Goal: Task Accomplishment & Management: Complete application form

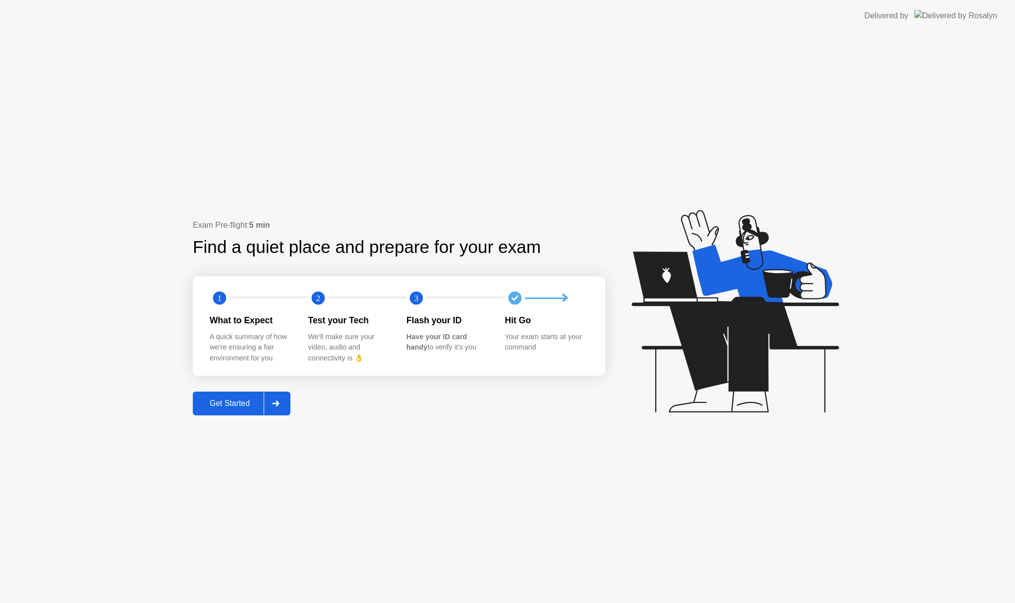
click at [241, 403] on div "Get Started" at bounding box center [230, 403] width 68 height 9
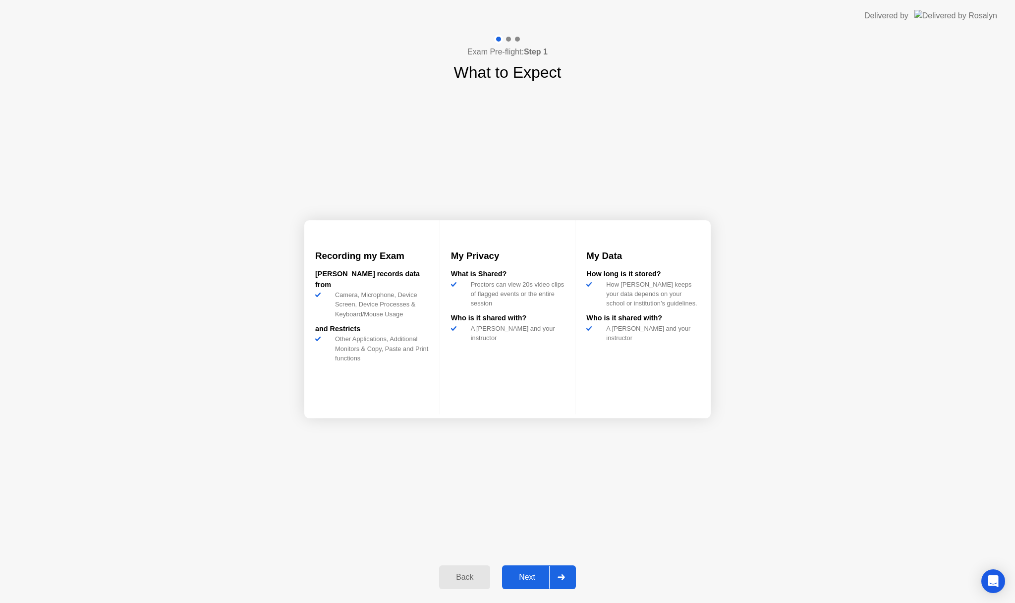
click at [532, 577] on div "Next" at bounding box center [527, 577] width 44 height 9
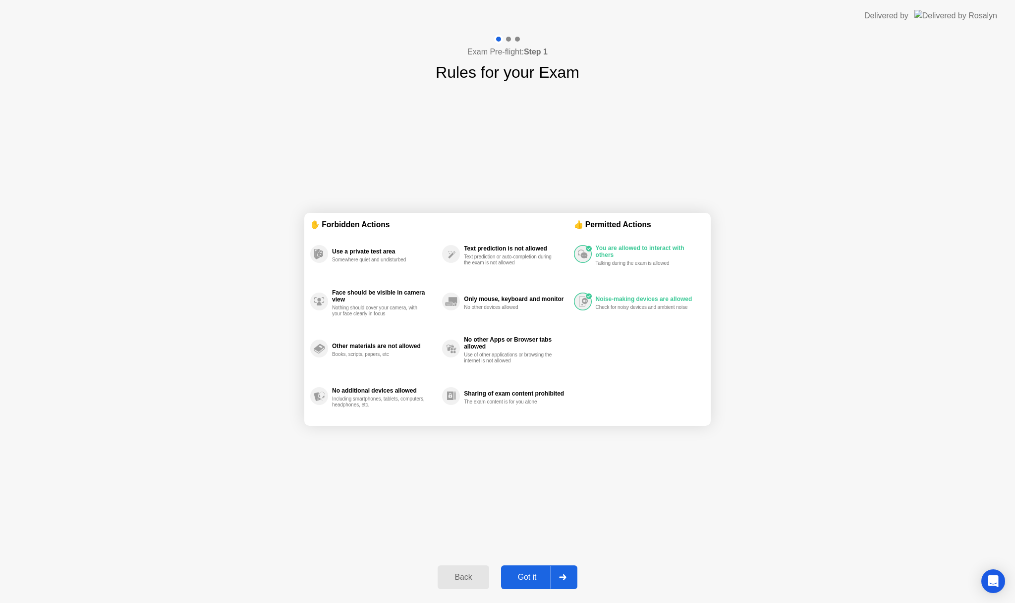
click at [533, 577] on div "Got it" at bounding box center [527, 577] width 47 height 9
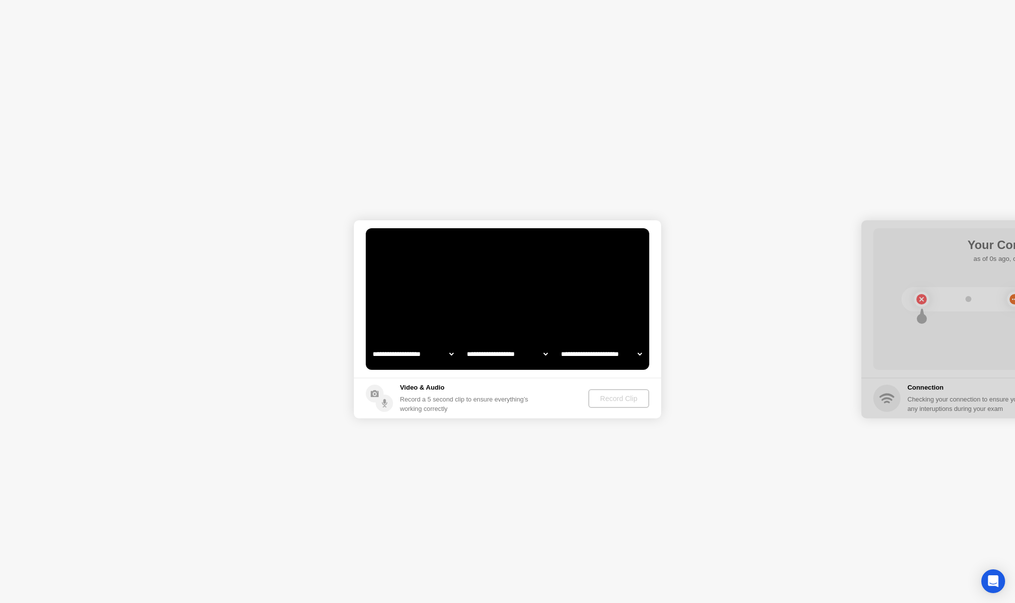
select select "**********"
select select "*******"
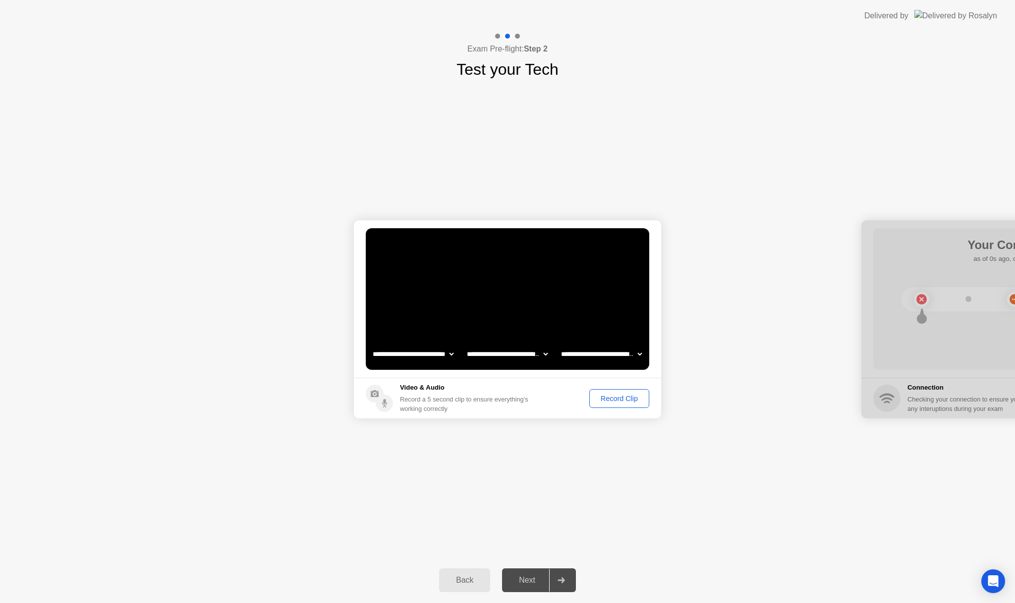
click at [612, 399] on div "Record Clip" at bounding box center [618, 399] width 53 height 8
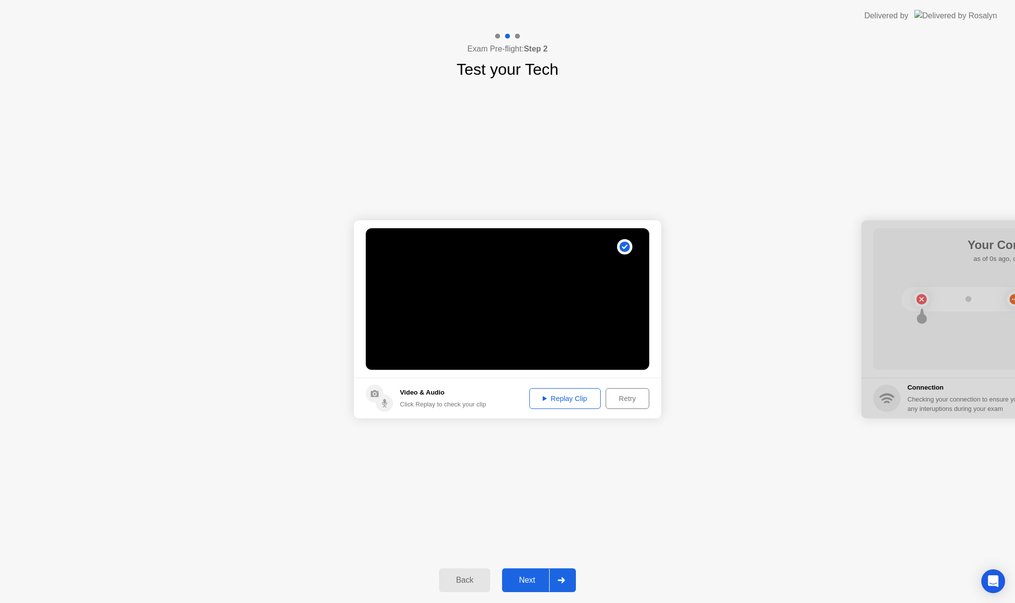
click at [565, 398] on div "Replay Clip" at bounding box center [565, 399] width 64 height 8
click at [533, 579] on div "Next" at bounding box center [527, 580] width 44 height 9
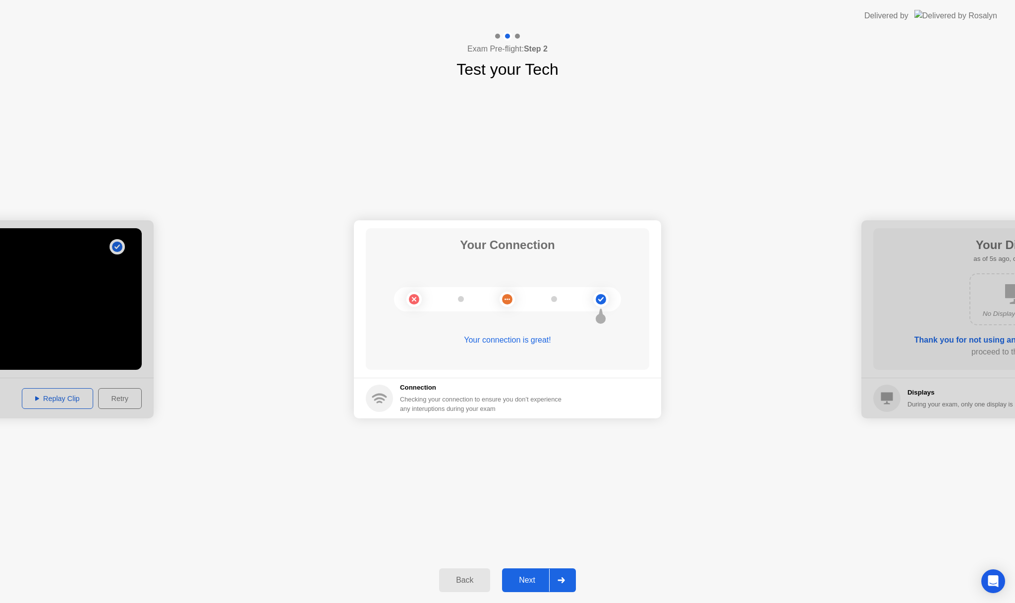
click at [526, 583] on div "Next" at bounding box center [527, 580] width 44 height 9
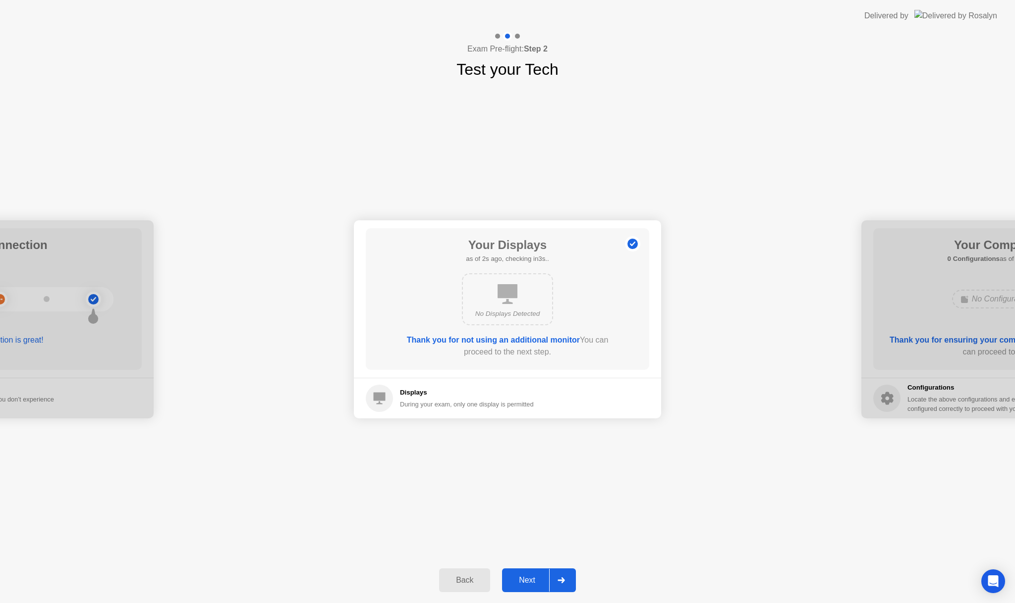
click at [532, 576] on div "Next" at bounding box center [527, 580] width 44 height 9
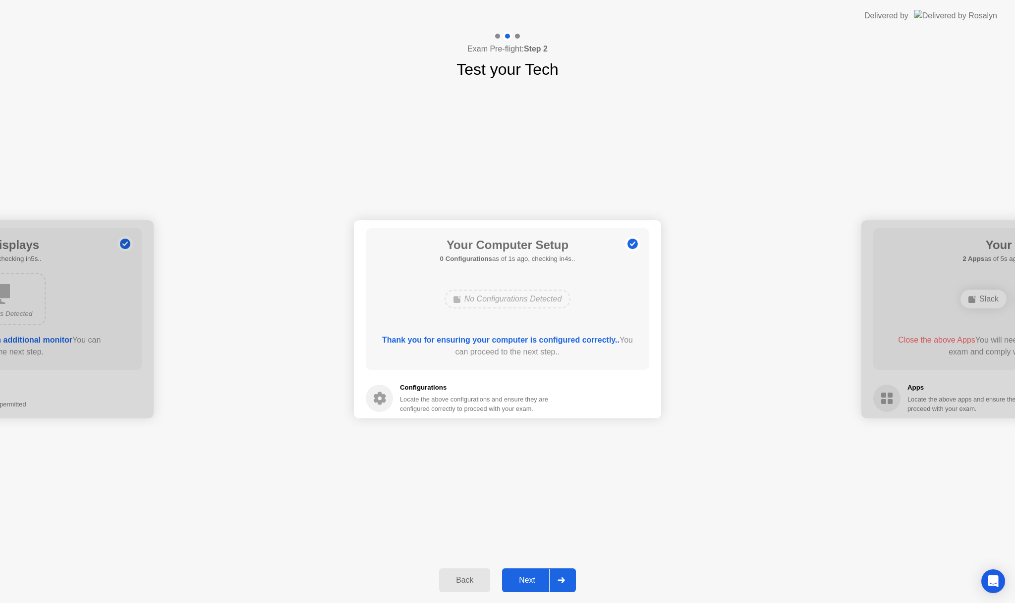
click at [531, 577] on div "Next" at bounding box center [527, 580] width 44 height 9
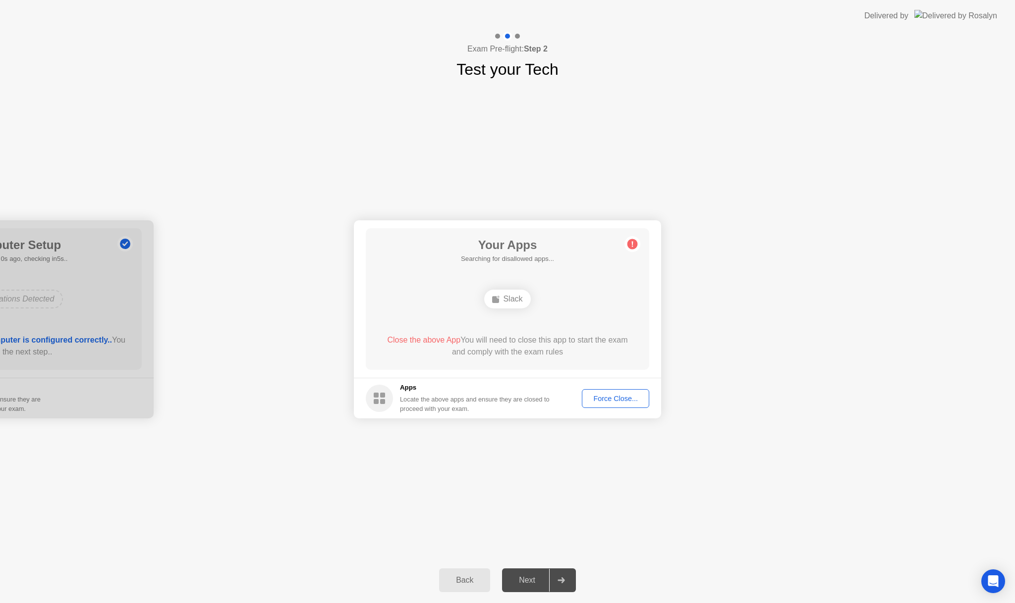
click at [611, 400] on div "Force Close..." at bounding box center [615, 399] width 60 height 8
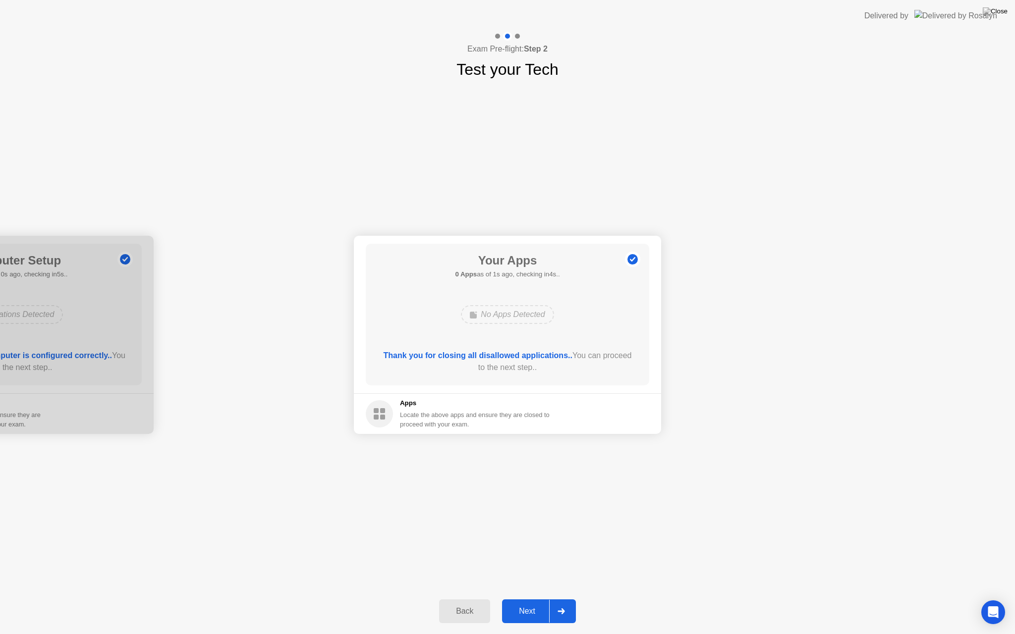
click at [531, 603] on div "Next" at bounding box center [527, 611] width 44 height 9
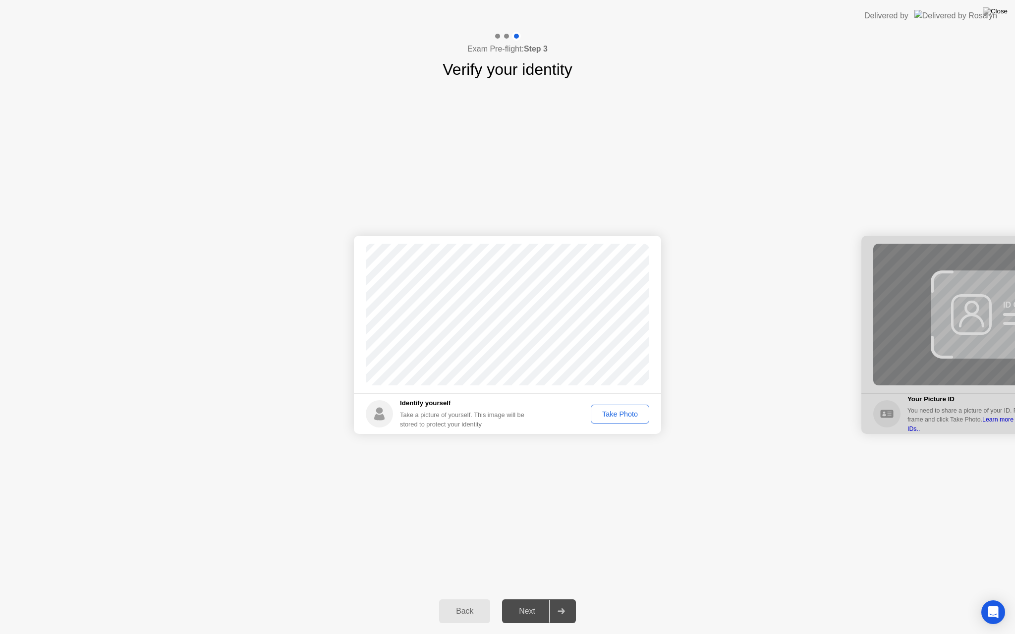
click at [610, 412] on div "Take Photo" at bounding box center [620, 414] width 52 height 8
click at [527, 603] on div "Next" at bounding box center [527, 611] width 44 height 9
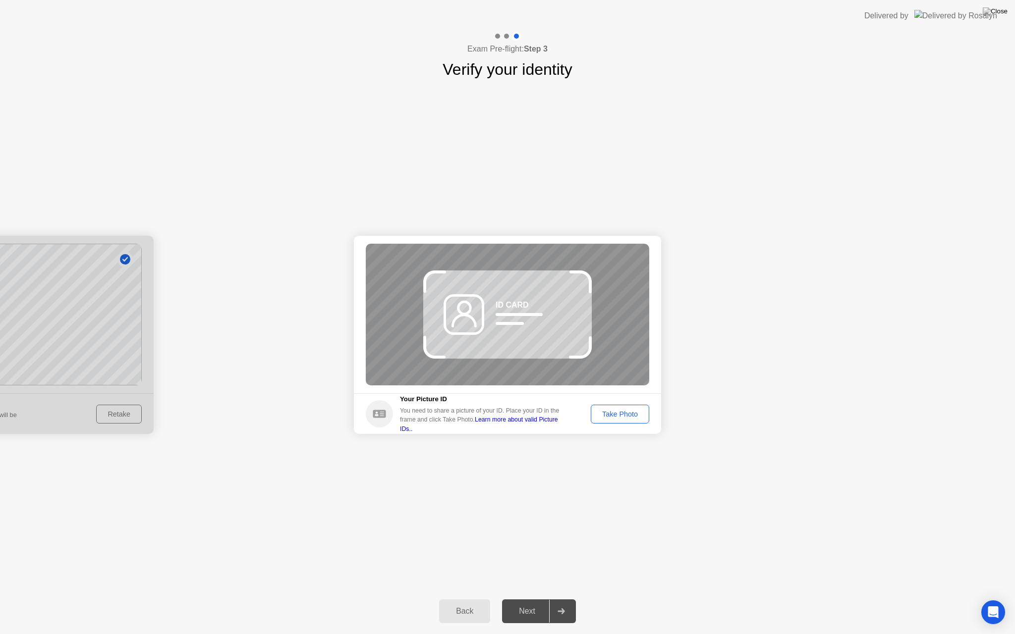
click at [616, 412] on div "Take Photo" at bounding box center [620, 414] width 52 height 8
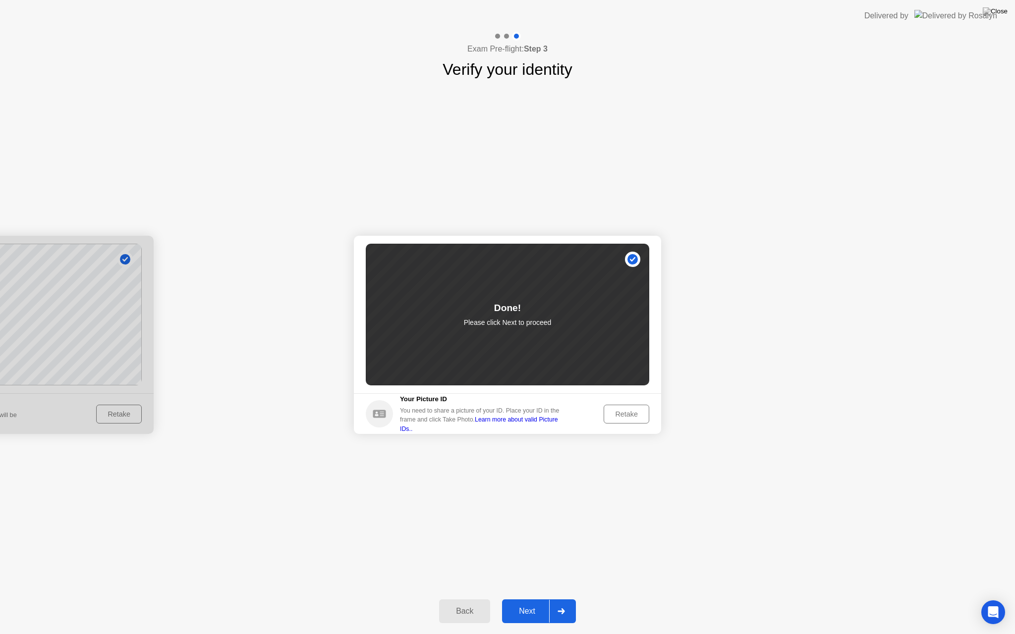
click at [528, 603] on div "Next" at bounding box center [527, 611] width 44 height 9
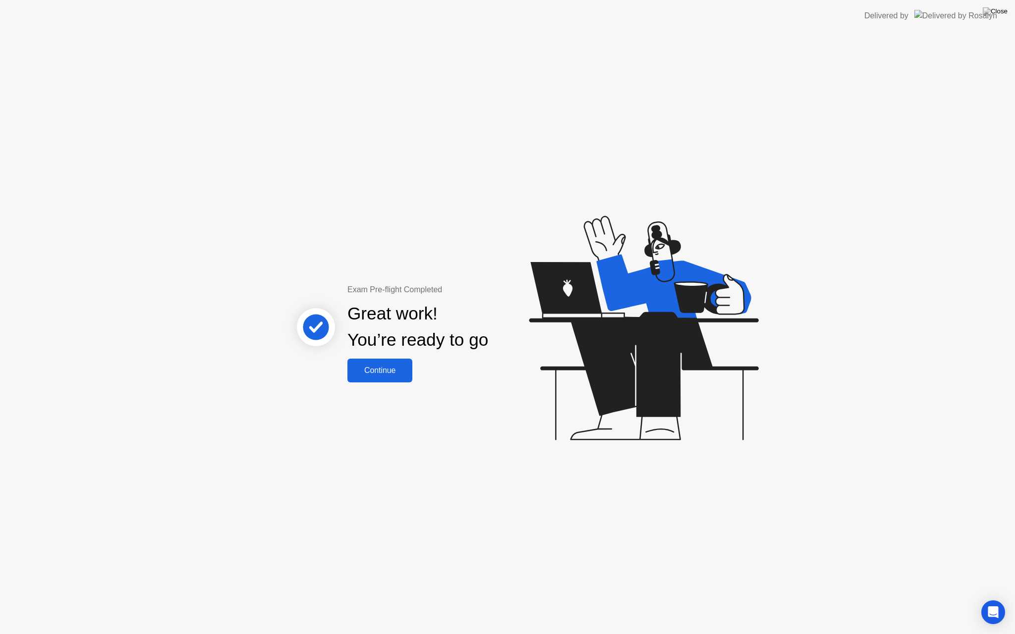
click at [379, 374] on div "Continue" at bounding box center [379, 370] width 59 height 9
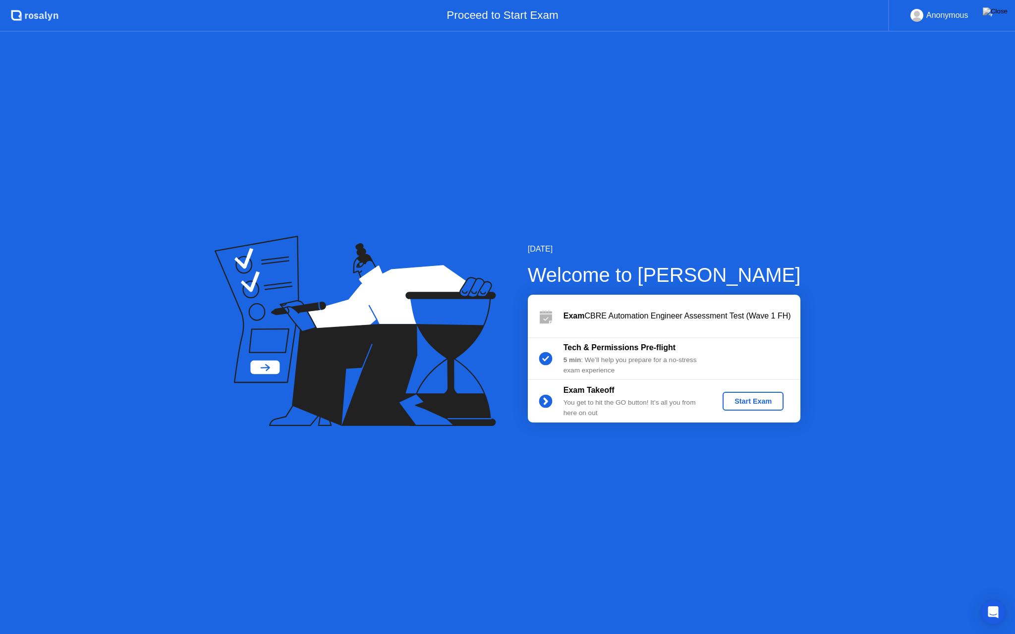
click at [734, 407] on button "Start Exam" at bounding box center [752, 401] width 61 height 19
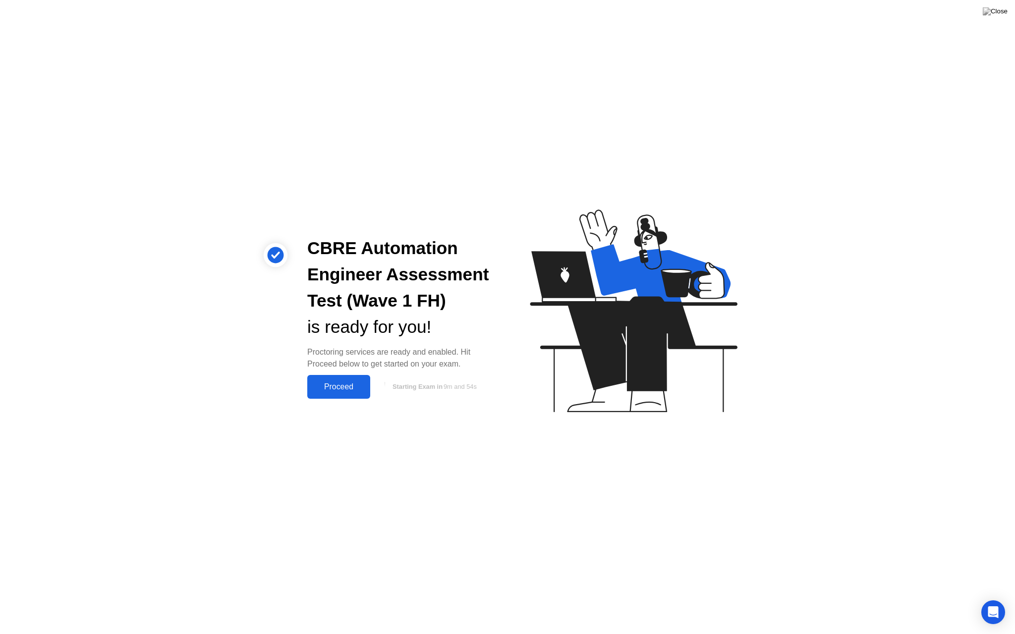
click at [334, 388] on div "Proceed" at bounding box center [338, 386] width 57 height 9
